Goal: Transaction & Acquisition: Purchase product/service

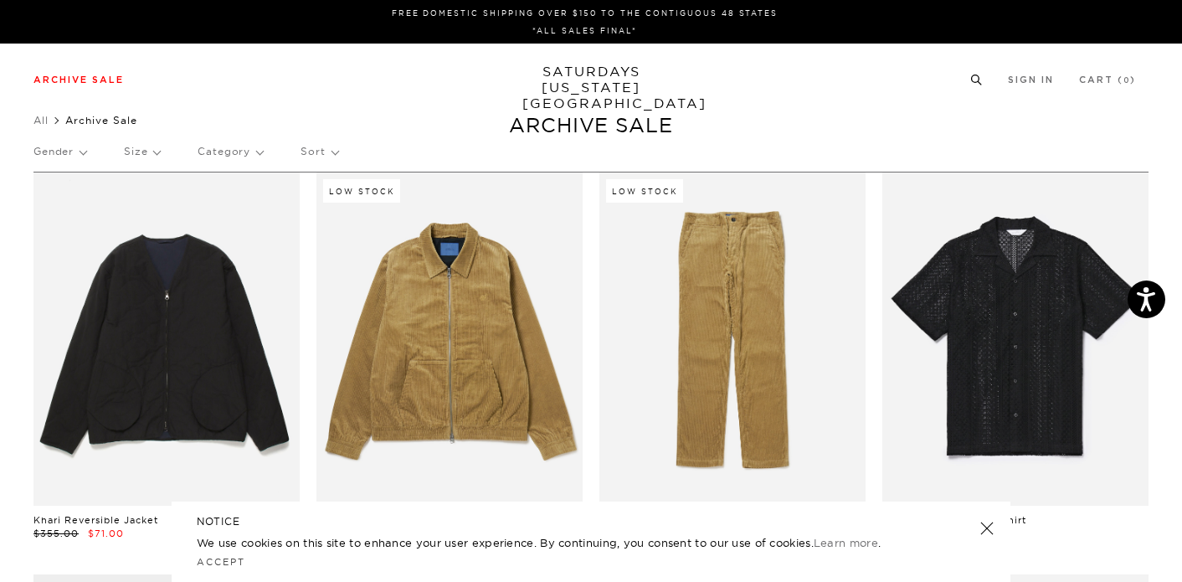
click at [977, 79] on circle at bounding box center [976, 79] width 8 height 8
type input "dickies"
click at [37, 130] on button "submit" at bounding box center [45, 140] width 17 height 20
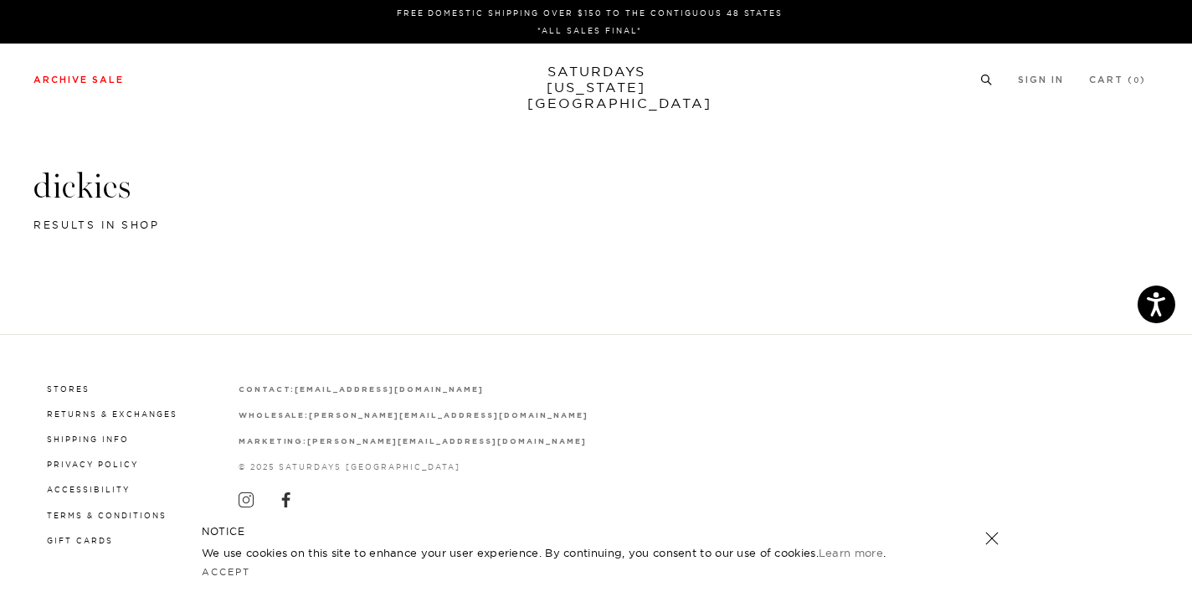
click at [985, 77] on icon at bounding box center [987, 80] width 13 height 11
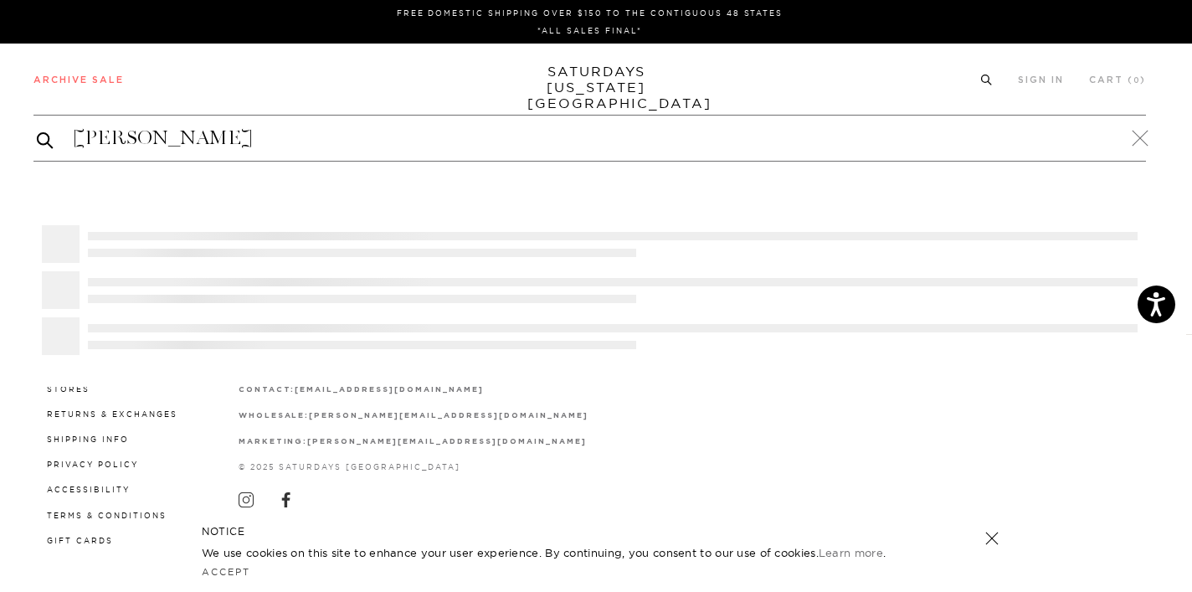
type input "[PERSON_NAME]"
click at [37, 130] on button "submit" at bounding box center [45, 140] width 17 height 20
